Goal: Information Seeking & Learning: Learn about a topic

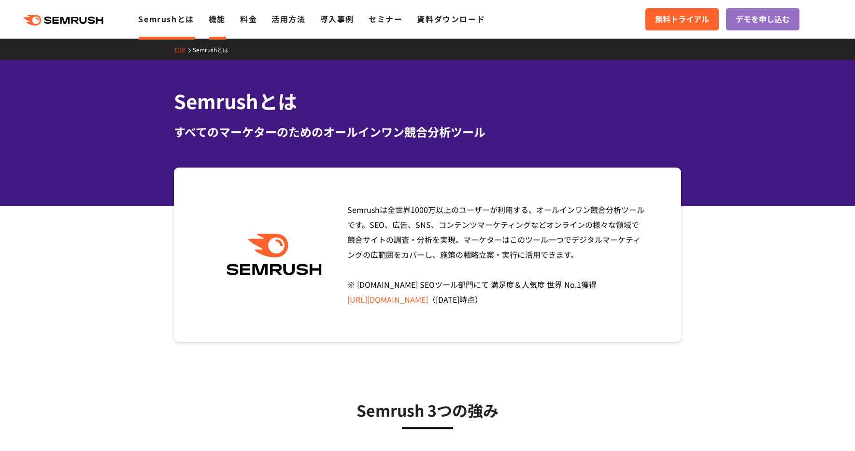
click at [217, 21] on link "機能" at bounding box center [217, 19] width 17 height 12
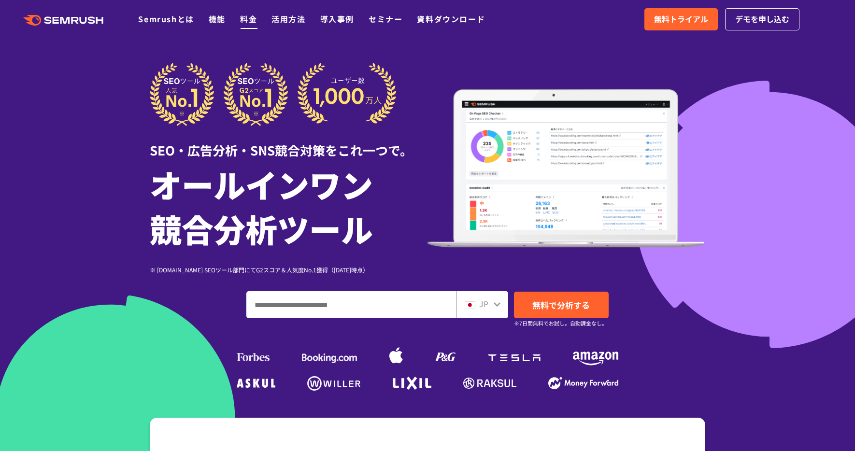
click at [248, 18] on link "料金" at bounding box center [248, 19] width 17 height 12
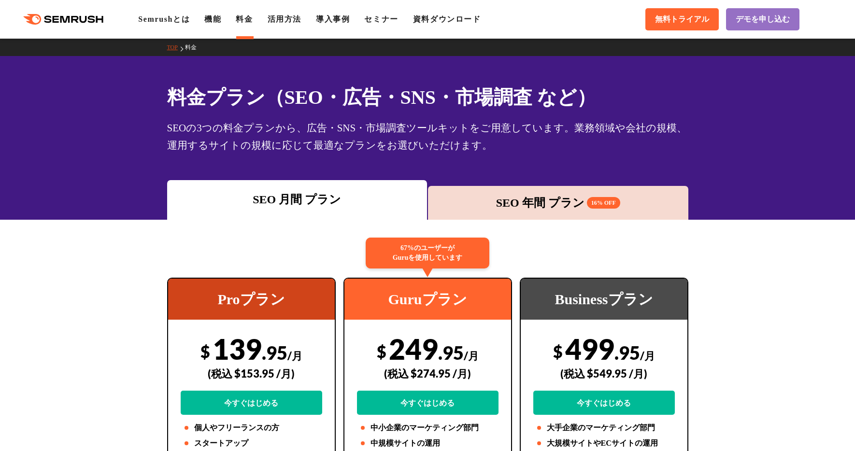
scroll to position [161, 0]
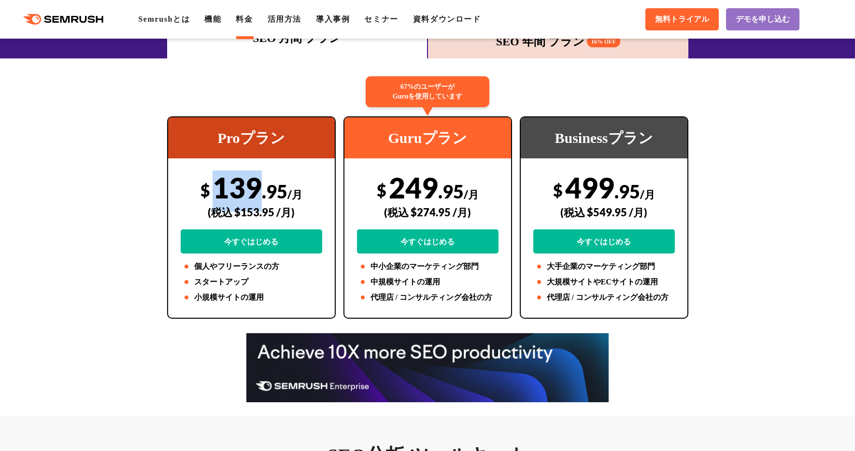
drag, startPoint x: 258, startPoint y: 188, endPoint x: 217, endPoint y: 188, distance: 41.5
click at [217, 188] on div "$ 139 .95 /月 (税込 $153.95 /月) 今すぐはじめる" at bounding box center [251, 211] width 141 height 83
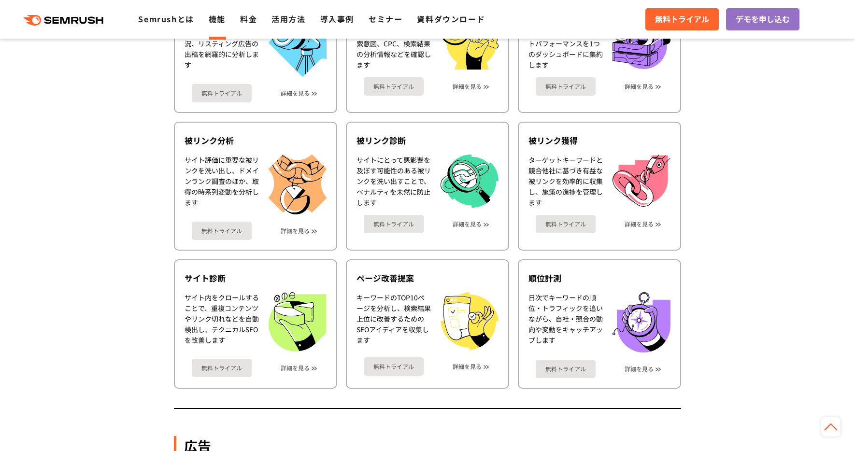
scroll to position [474, 0]
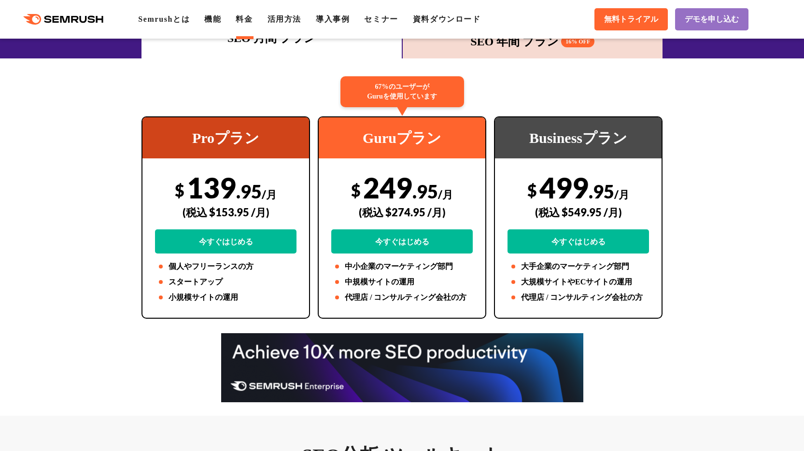
scroll to position [149, 0]
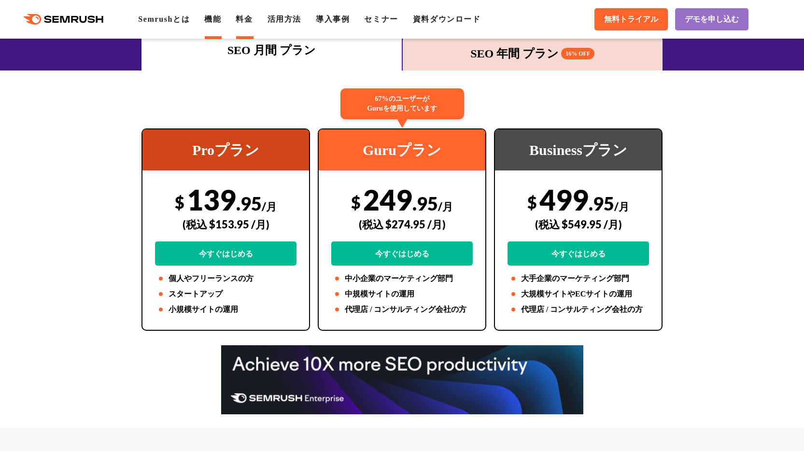
click at [221, 23] on link "機能" at bounding box center [212, 19] width 17 height 8
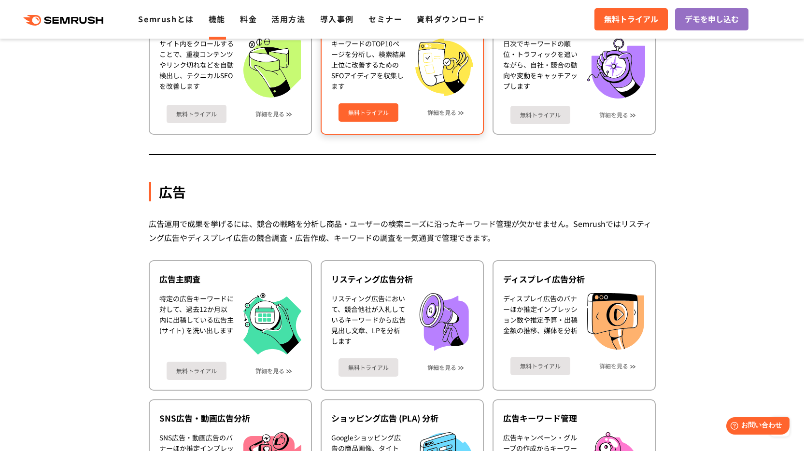
scroll to position [676, 0]
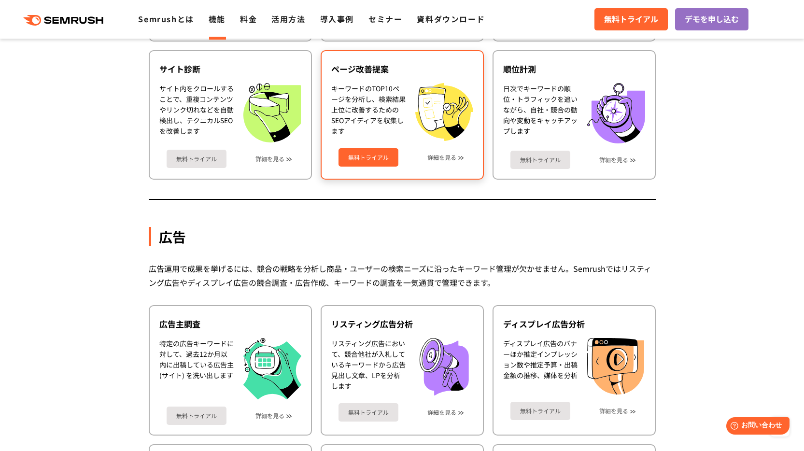
click at [371, 113] on div "キーワードのTOP10ページを分析し、検索結果上位に改善するためのSEOアイディアを収集します" at bounding box center [368, 112] width 74 height 58
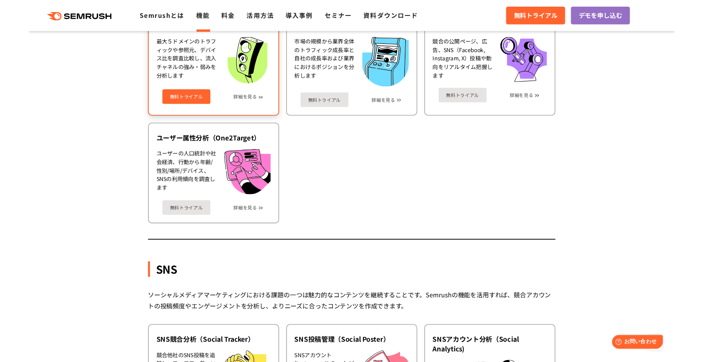
scroll to position [2006, 0]
